Goal: Navigation & Orientation: Find specific page/section

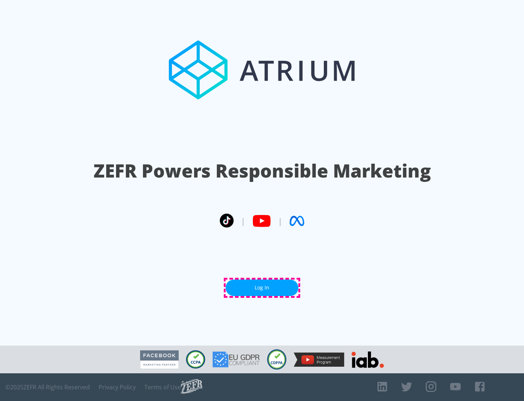
click at [262, 287] on link "Log In" at bounding box center [262, 287] width 73 height 16
